Goal: Transaction & Acquisition: Book appointment/travel/reservation

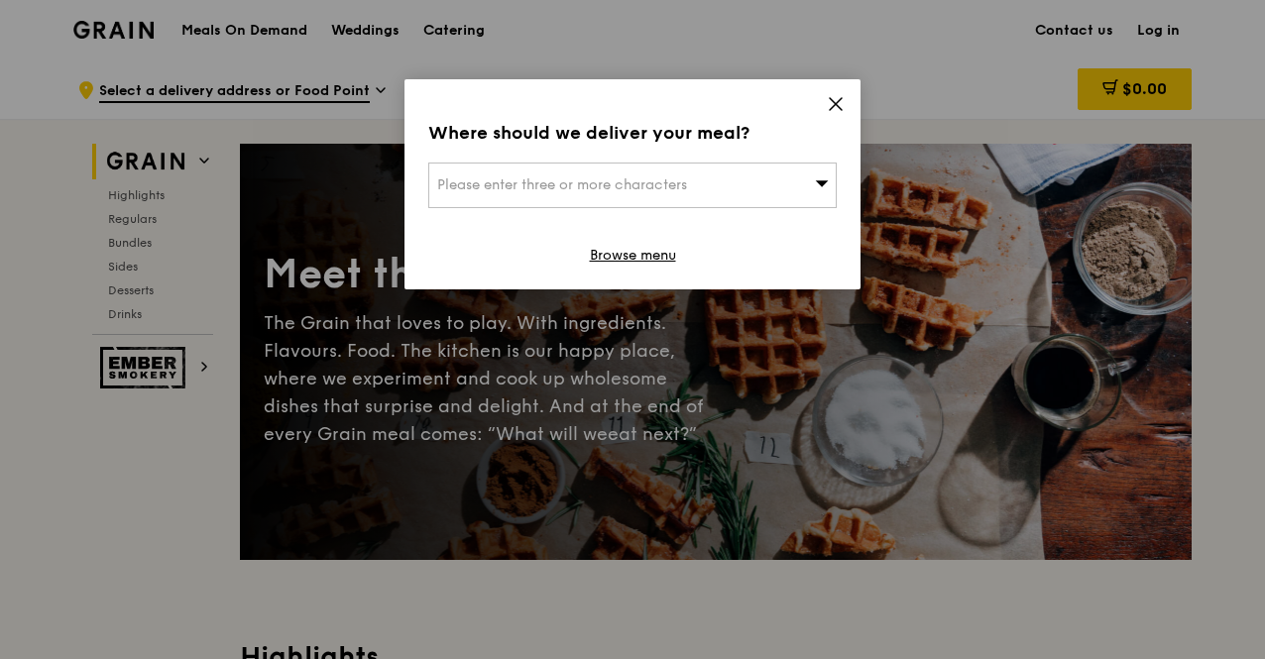
click at [494, 193] on div "Please enter three or more characters" at bounding box center [632, 186] width 408 height 46
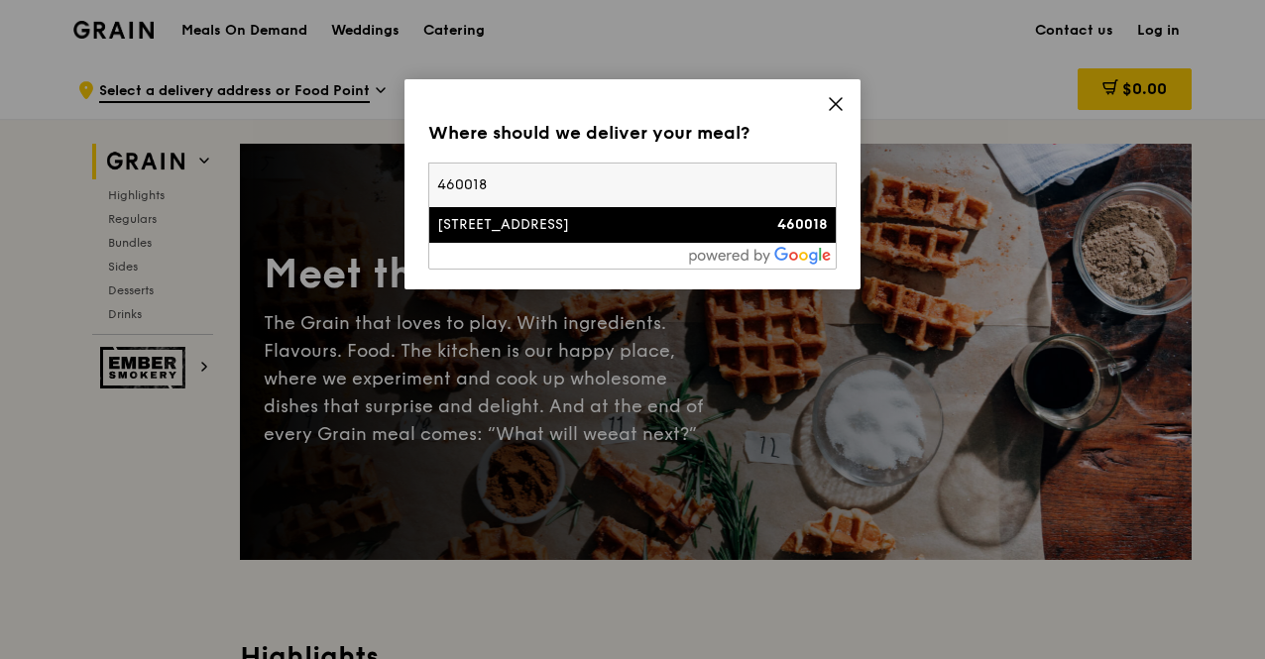
type input "460018"
click at [504, 221] on div "[STREET_ADDRESS]" at bounding box center [583, 225] width 293 height 20
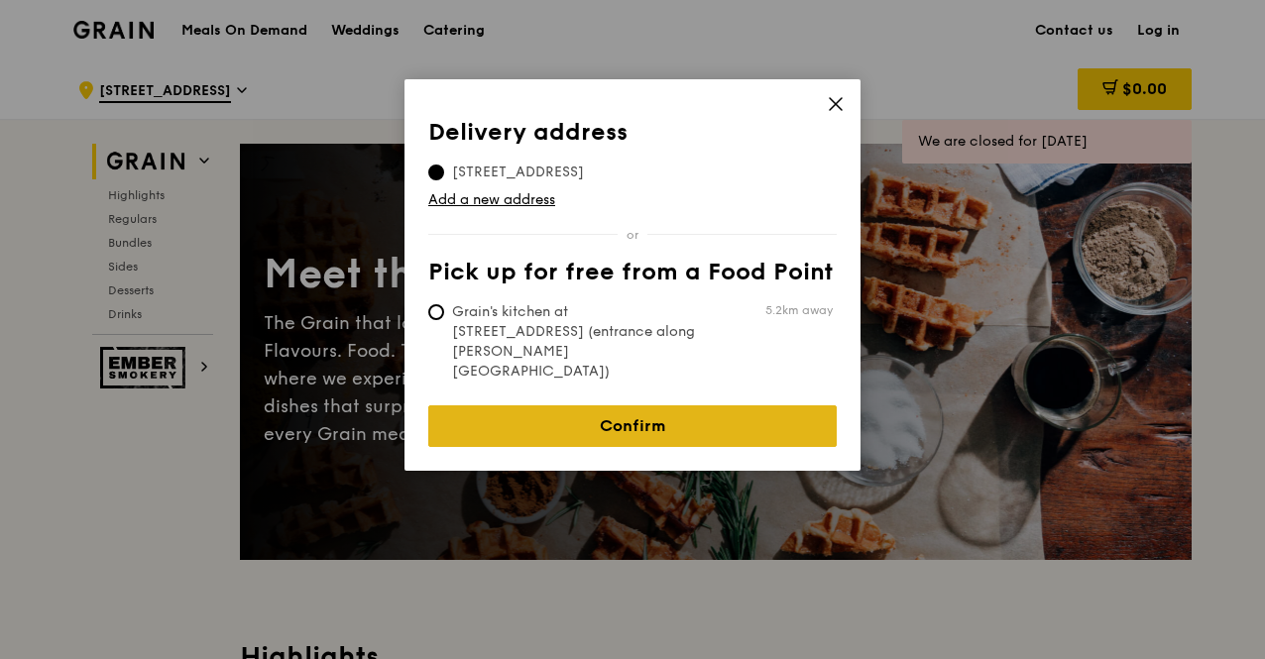
click at [583, 405] on link "Confirm" at bounding box center [632, 426] width 408 height 42
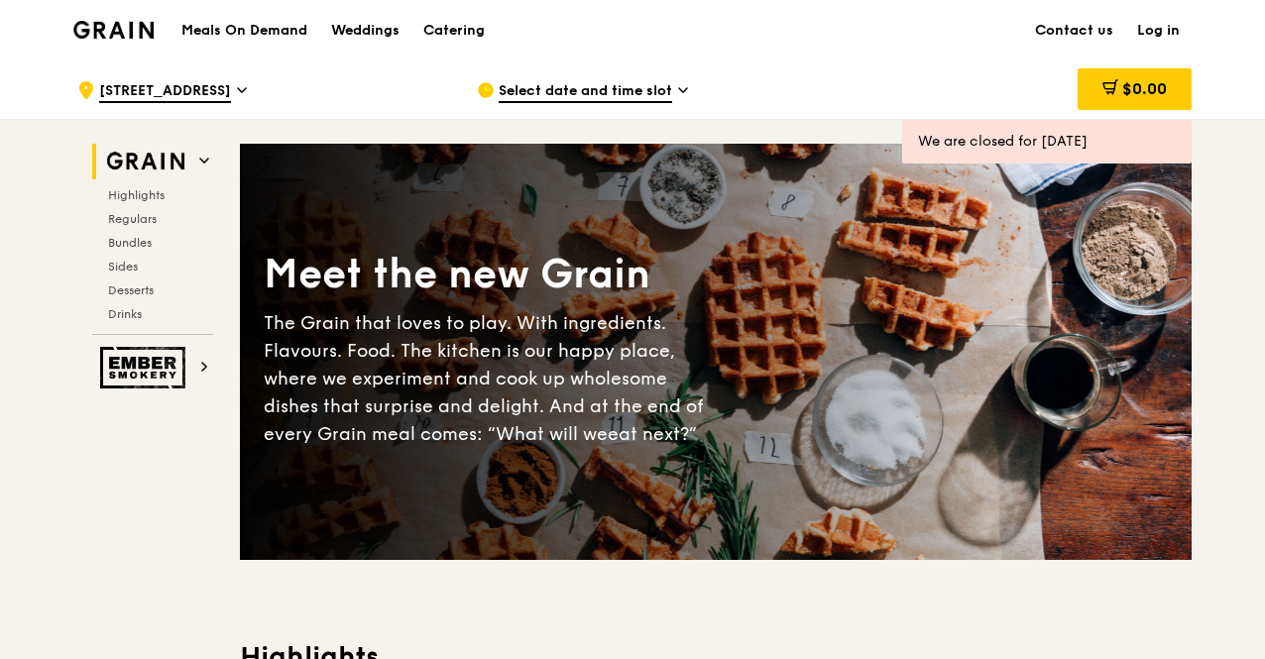
click at [586, 84] on span "Select date and time slot" at bounding box center [585, 92] width 173 height 22
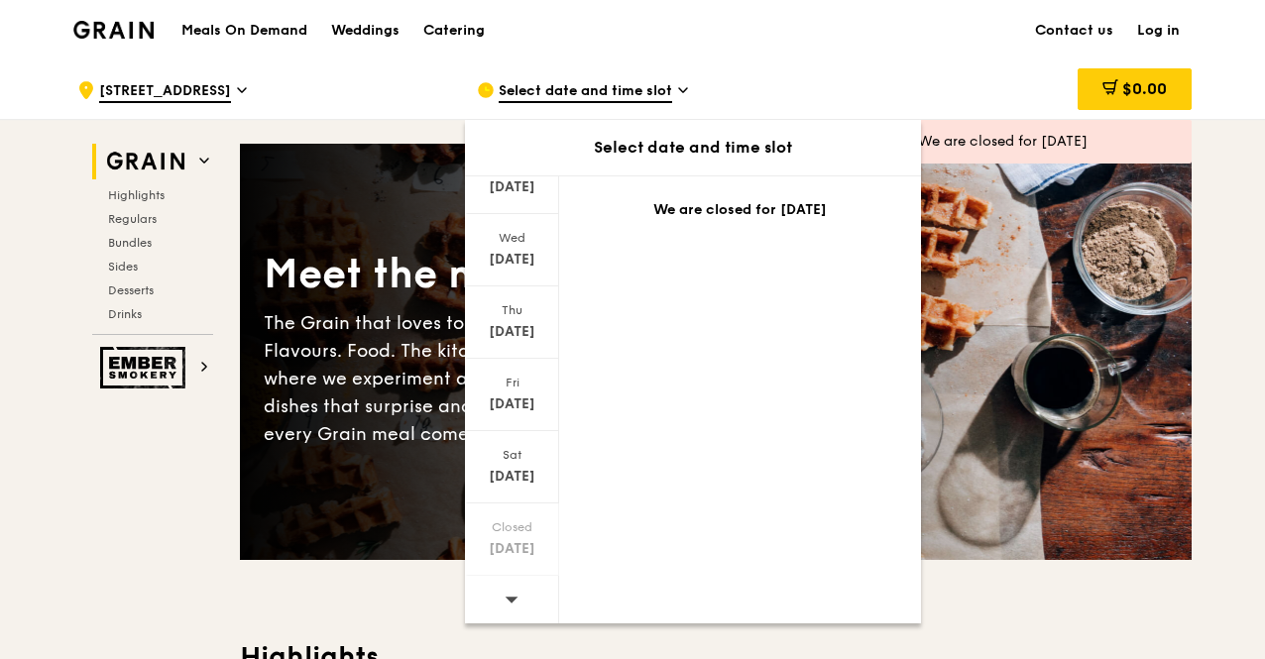
click at [141, 24] on img at bounding box center [113, 30] width 80 height 18
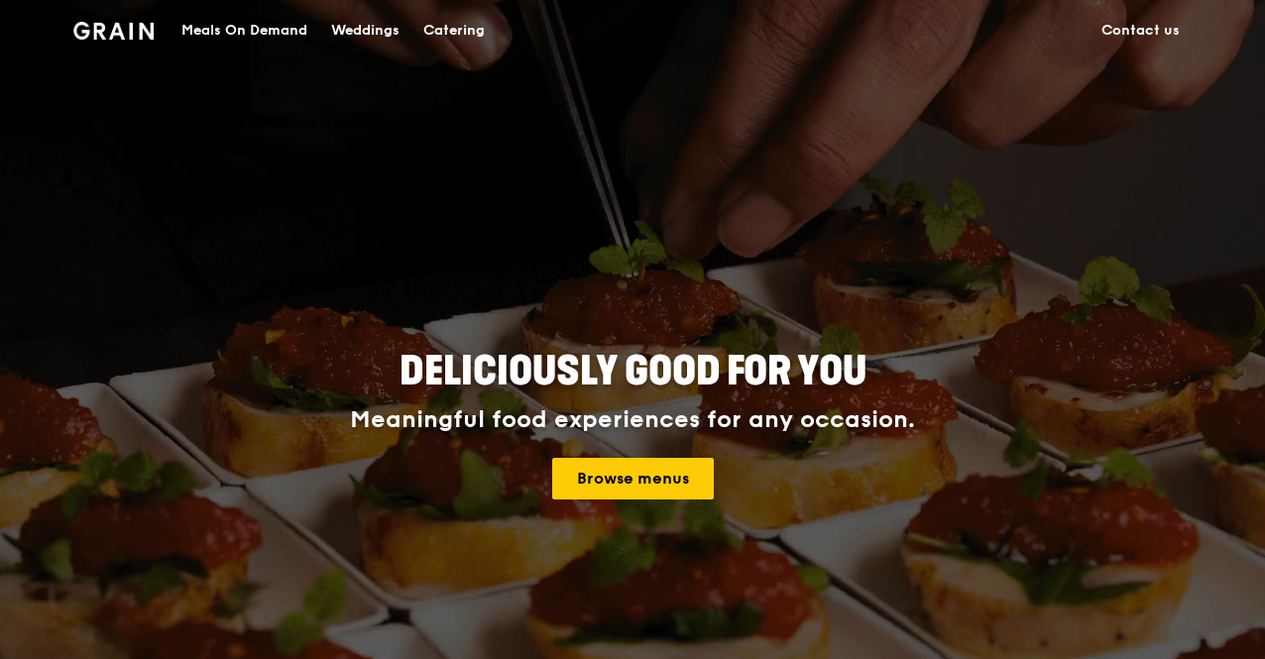
click at [468, 33] on div "Catering" at bounding box center [453, 30] width 61 height 59
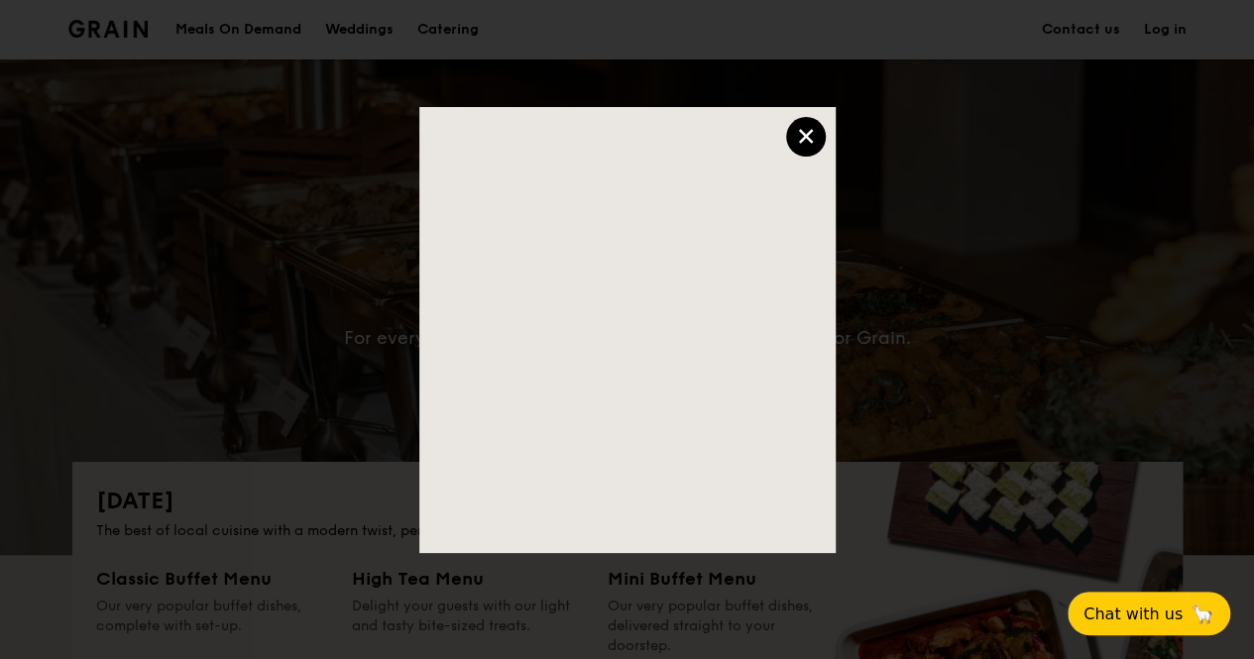
click at [800, 145] on div "×" at bounding box center [806, 137] width 40 height 40
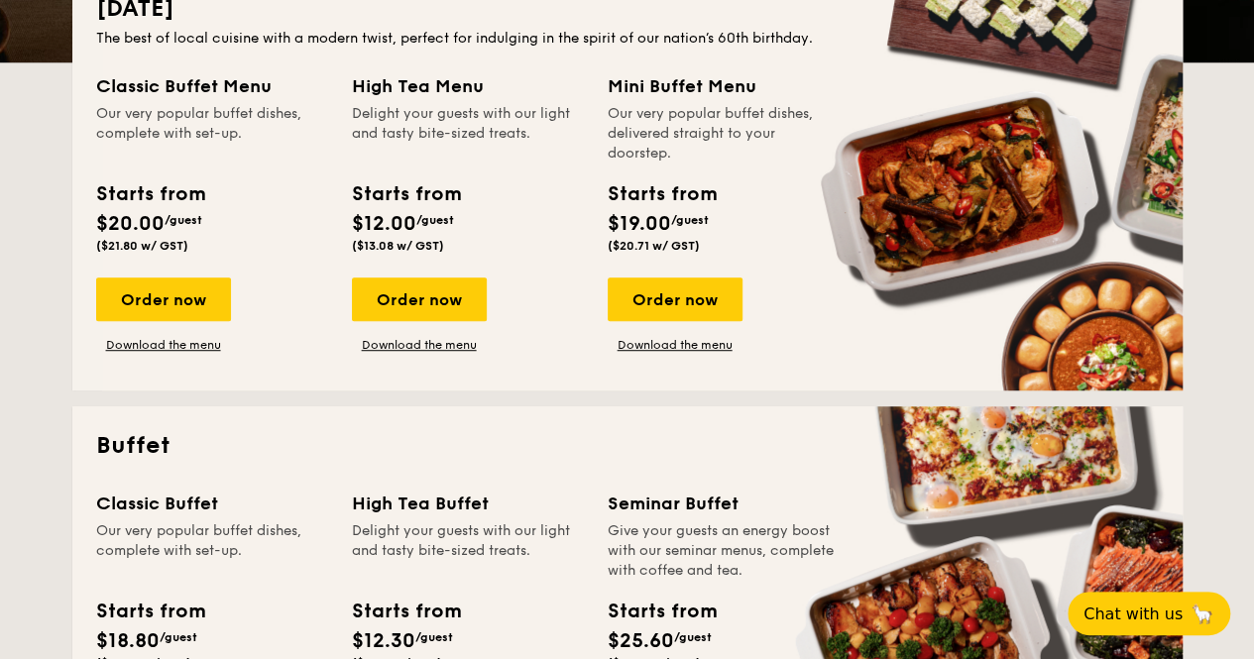
scroll to position [402, 0]
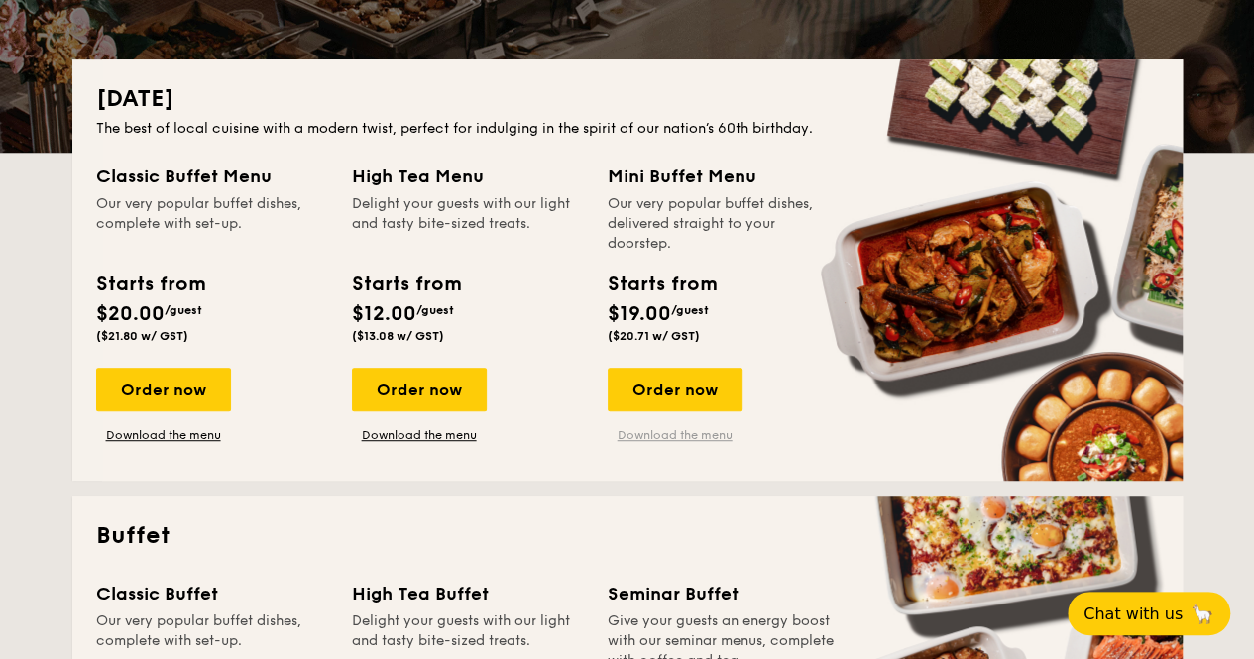
click at [671, 429] on link "Download the menu" at bounding box center [675, 435] width 135 height 16
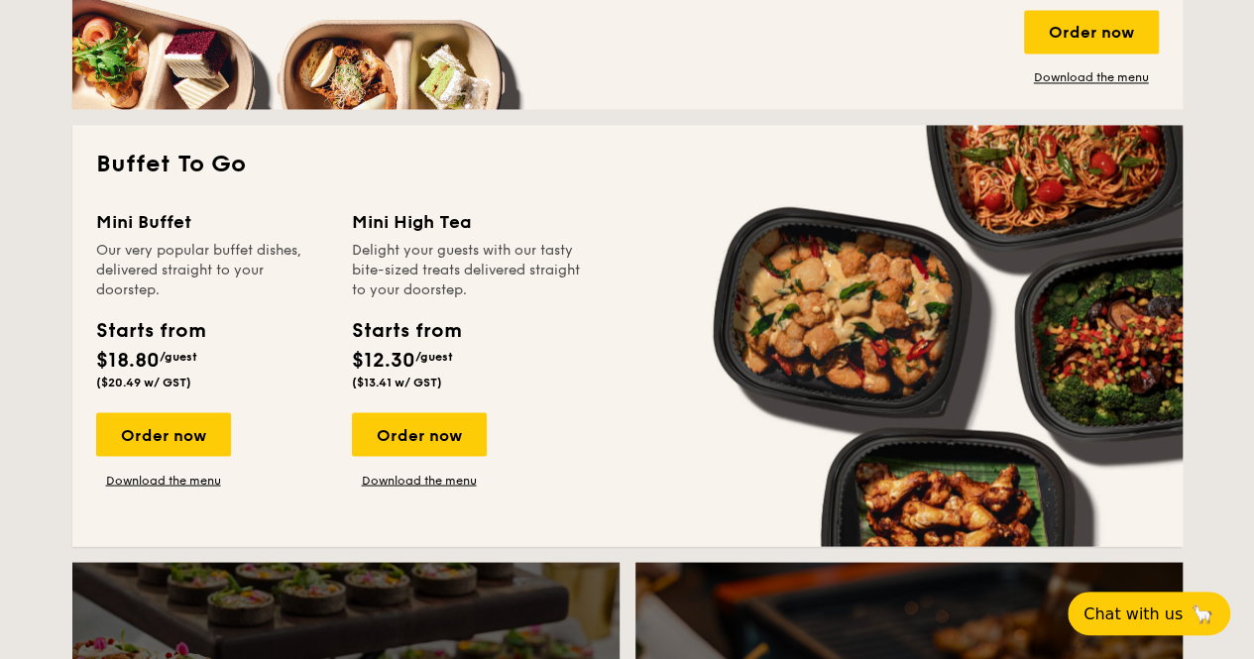
scroll to position [1649, 0]
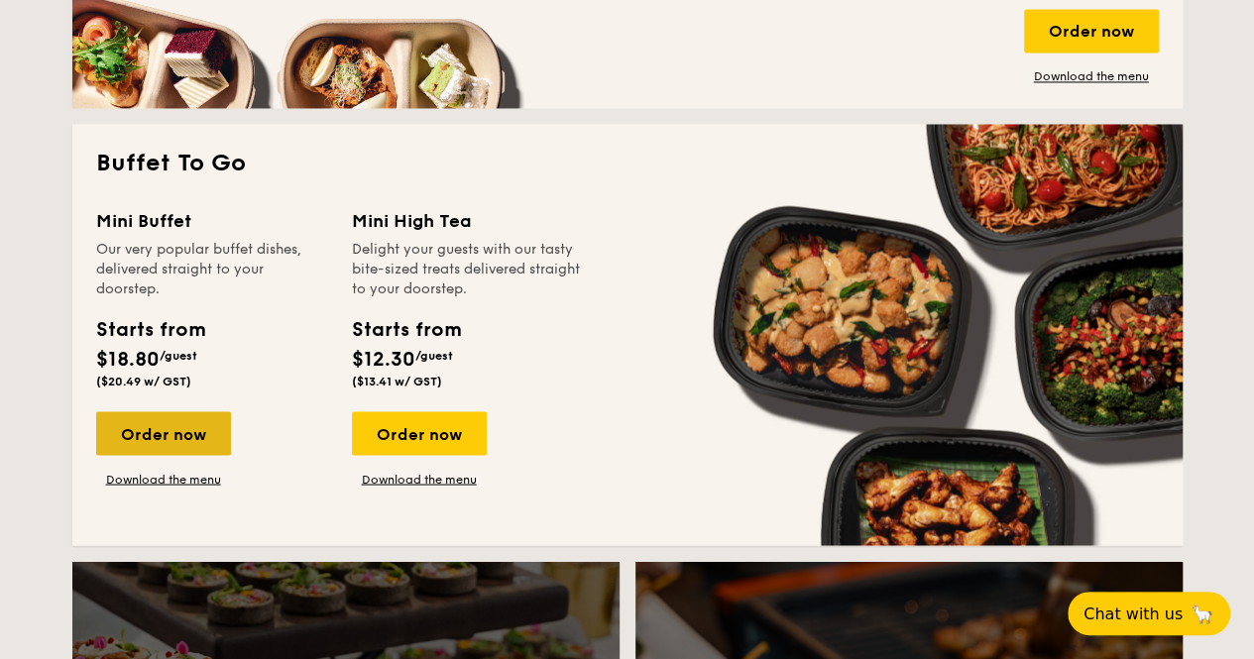
click at [180, 440] on div "Order now" at bounding box center [163, 433] width 135 height 44
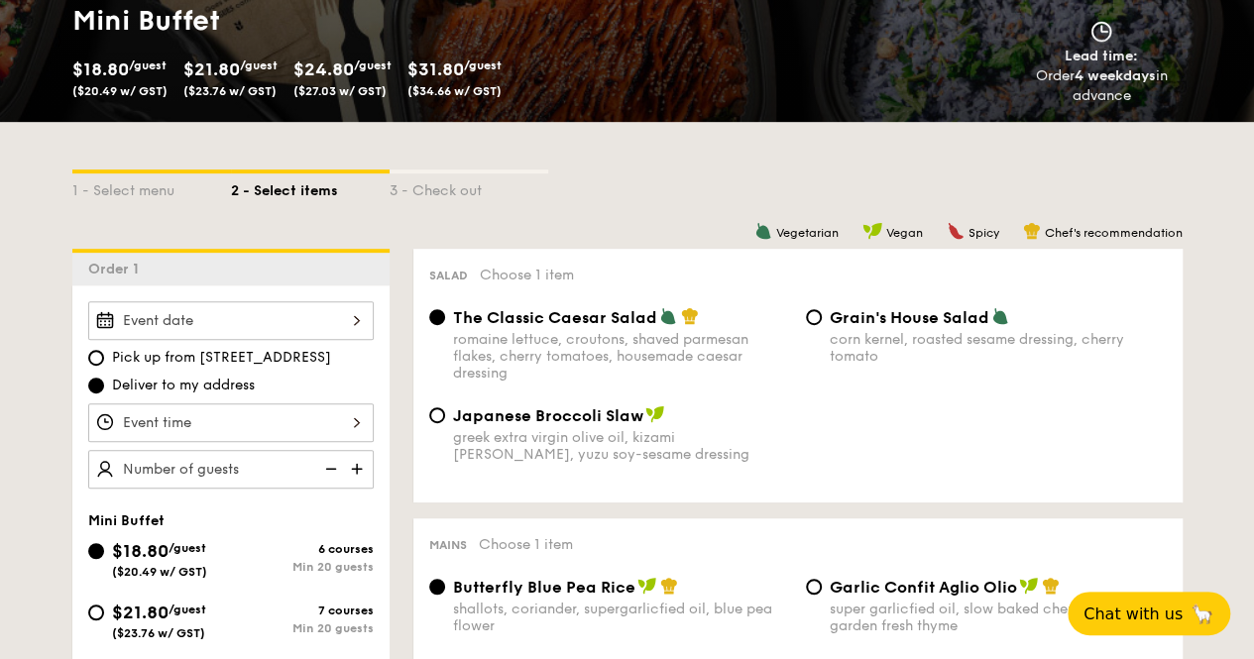
scroll to position [311, 0]
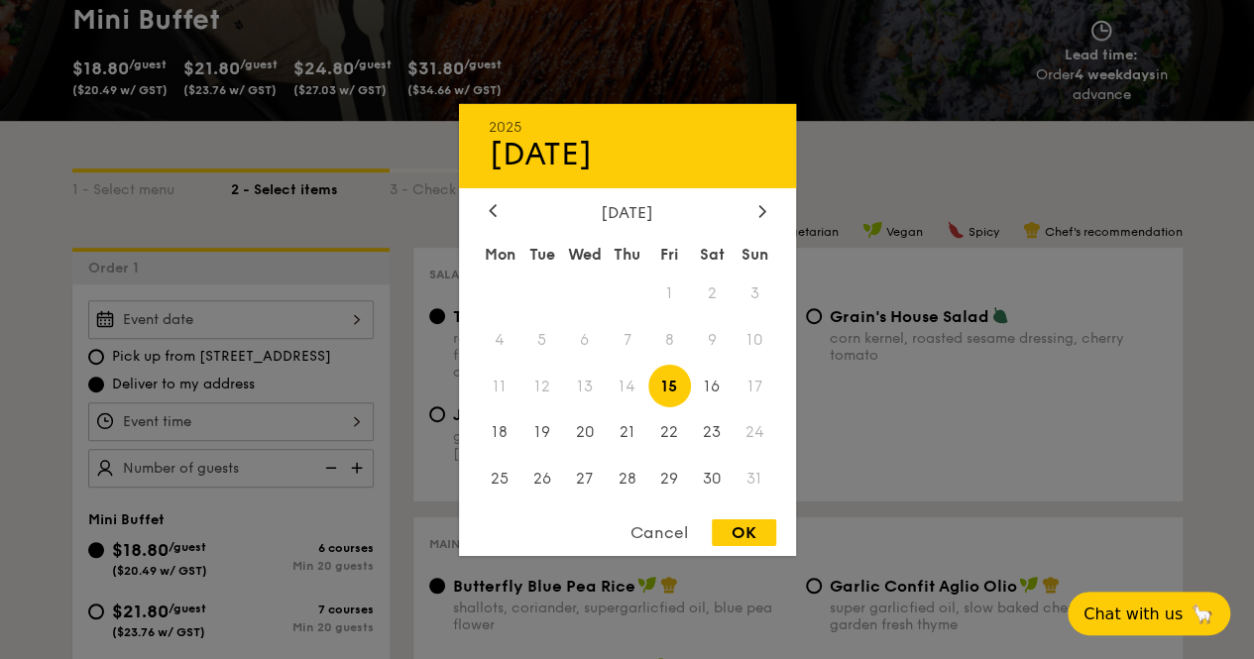
click at [200, 312] on div "2025 Aug 15 August 2025 Mon Tue Wed Thu Fri Sat Sun 1 2 3 4 5 6 7 8 9 10 11 12 …" at bounding box center [230, 319] width 285 height 39
click at [0, 199] on div at bounding box center [627, 329] width 1254 height 659
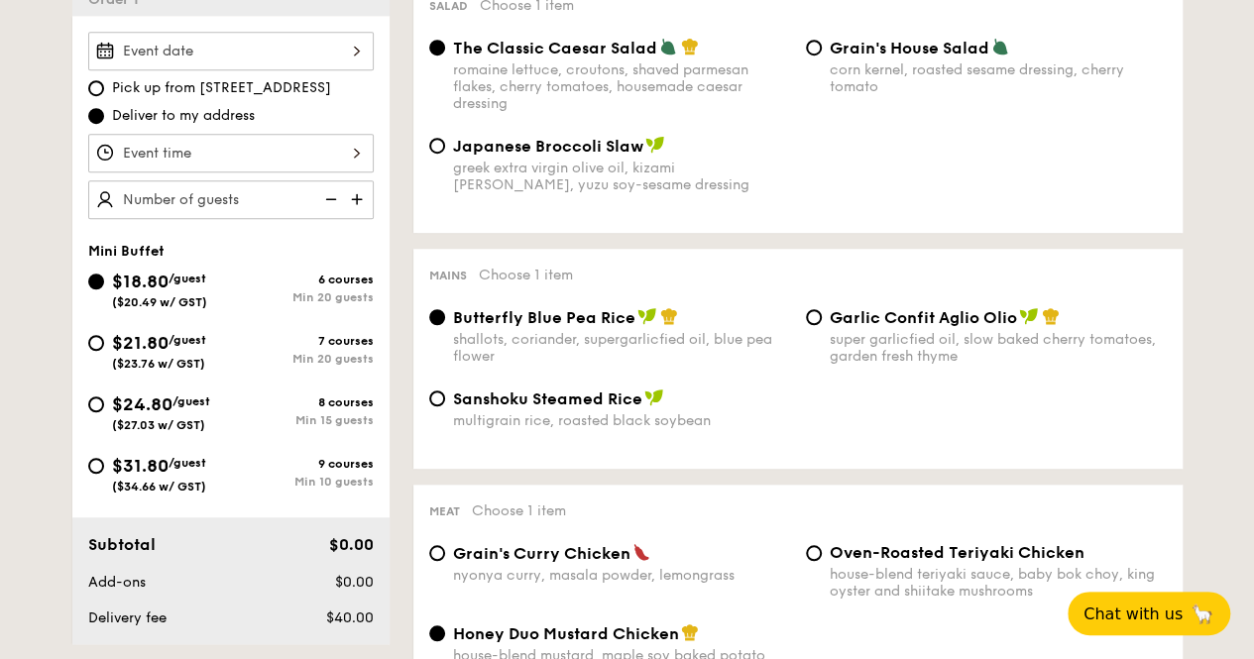
scroll to position [581, 0]
